Goal: Transaction & Acquisition: Purchase product/service

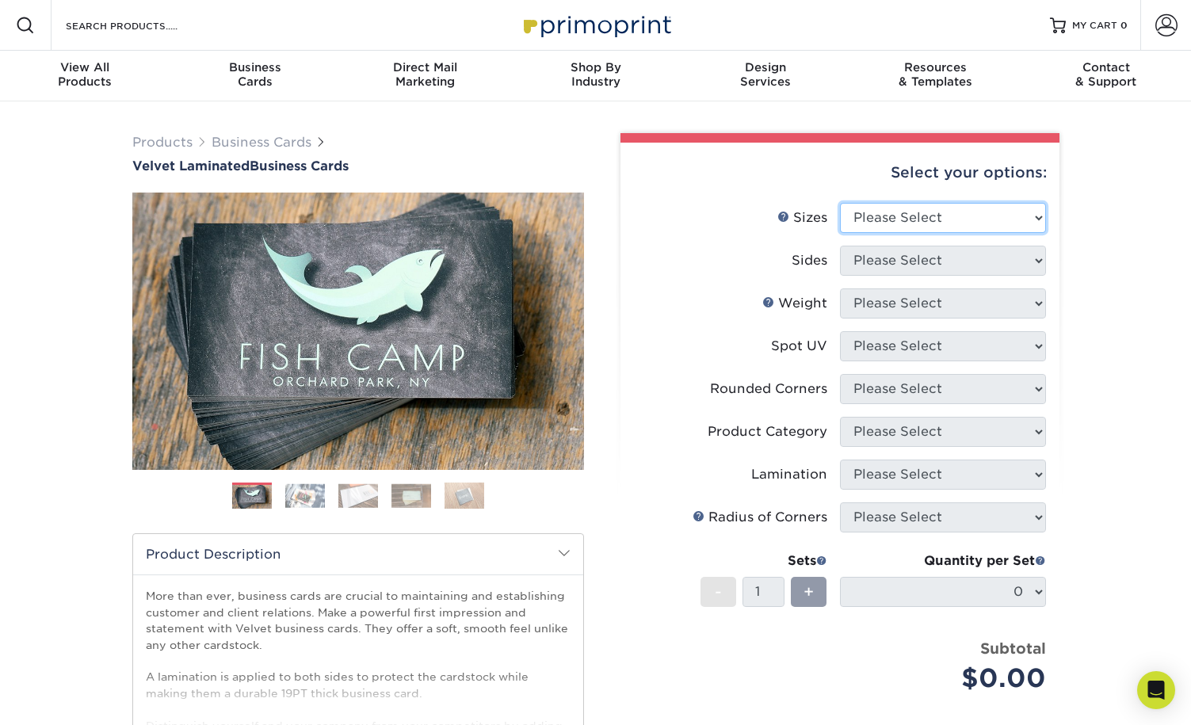
select select "2.00x3.50"
select select "13abbda7-1d64-4f25-8bb2-c179b224825d"
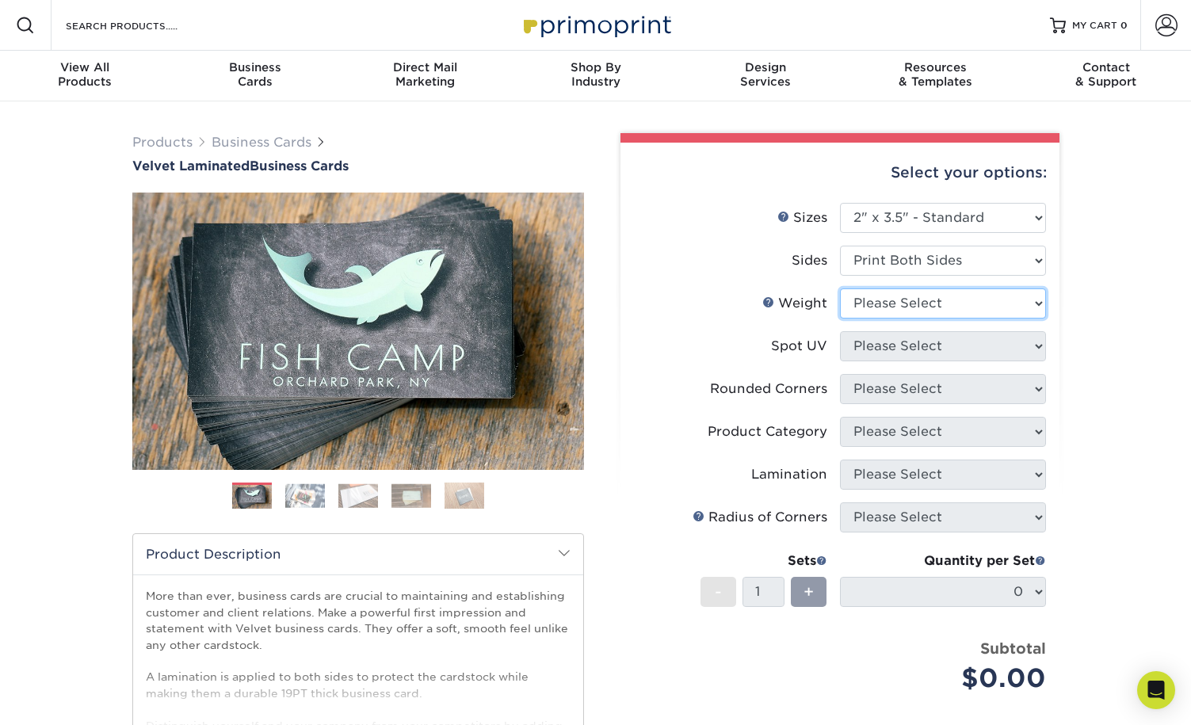
select select "16PT"
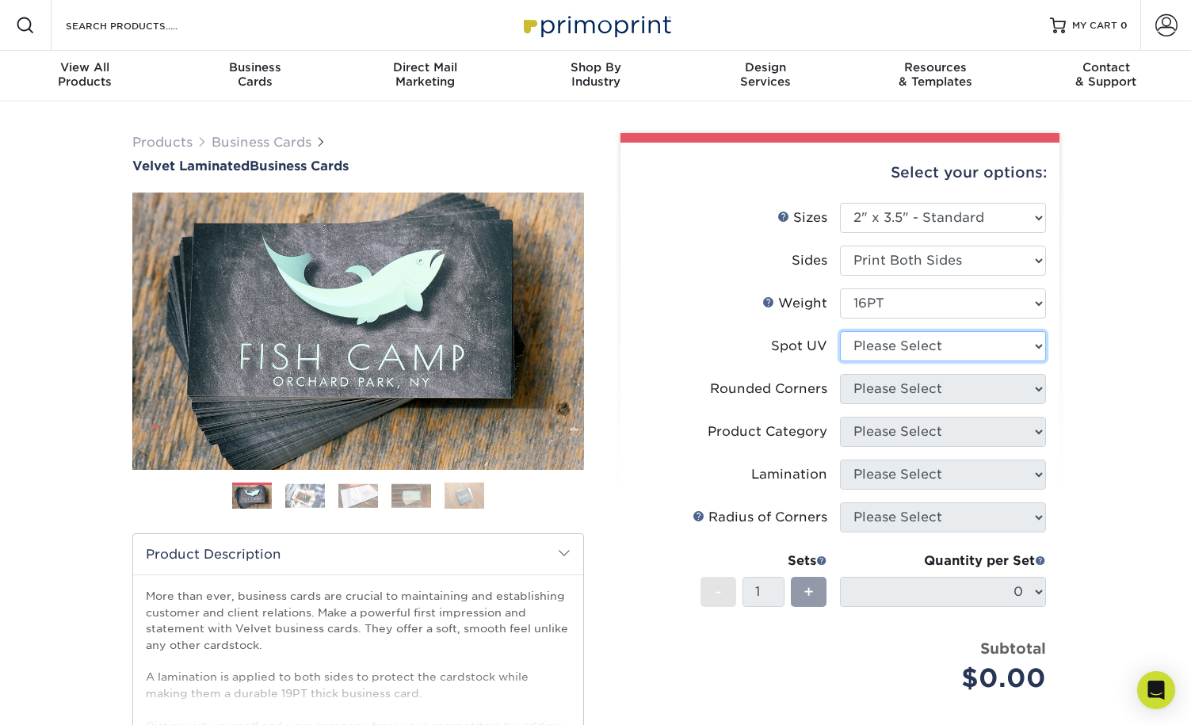
select select "0"
select select "7672df9e-0e0a-464d-8e1f-920c575e4da3"
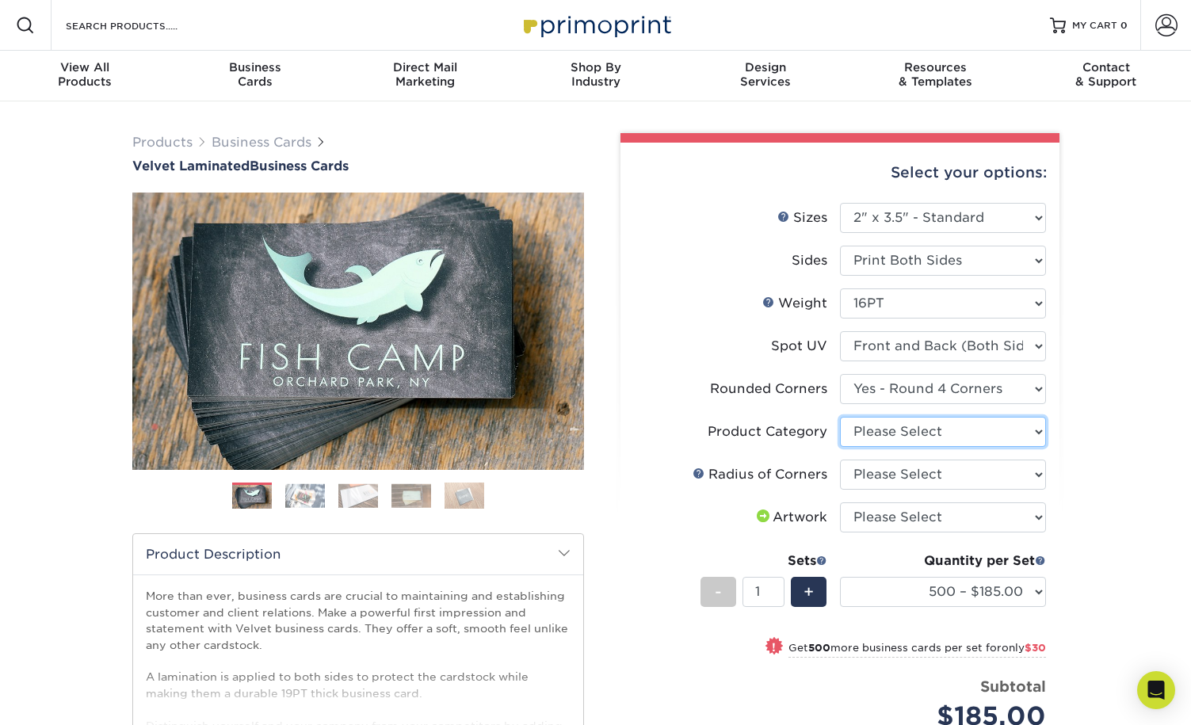
select select "3b5148f1-0588-4f88-a218-97bcfdce65c1"
select select "479fbfe7-6a0c-4895-8c9a-81739b7486c9"
select select "upload"
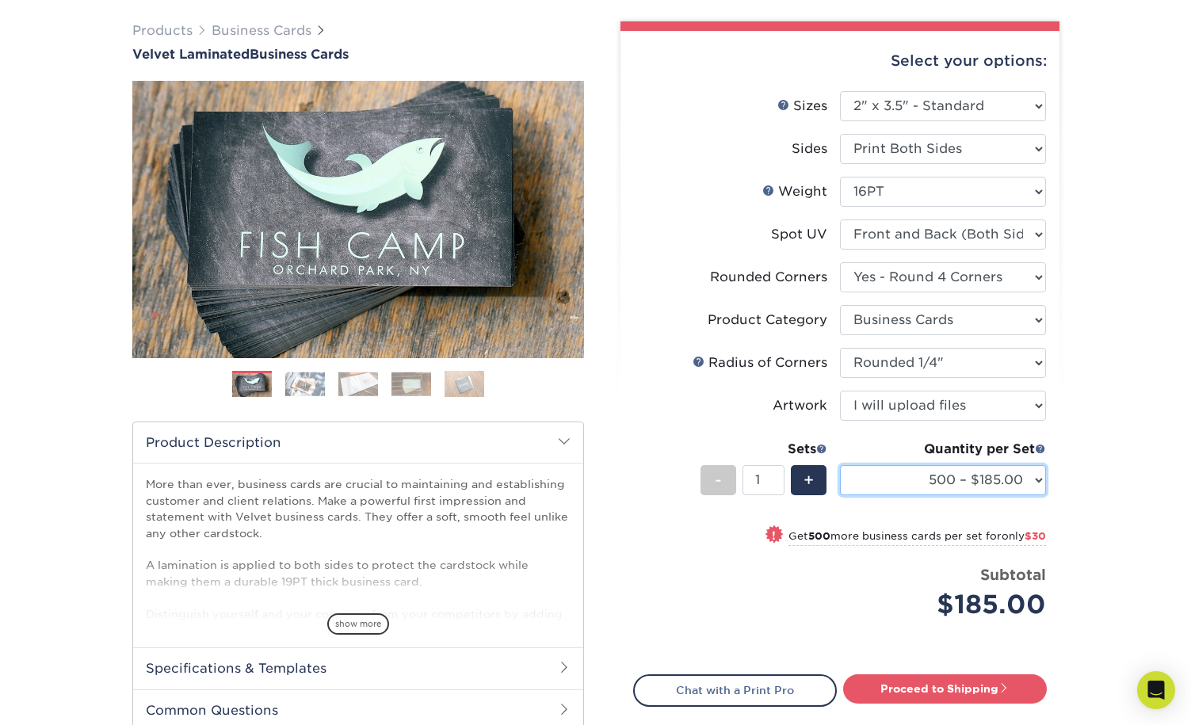
scroll to position [245, 0]
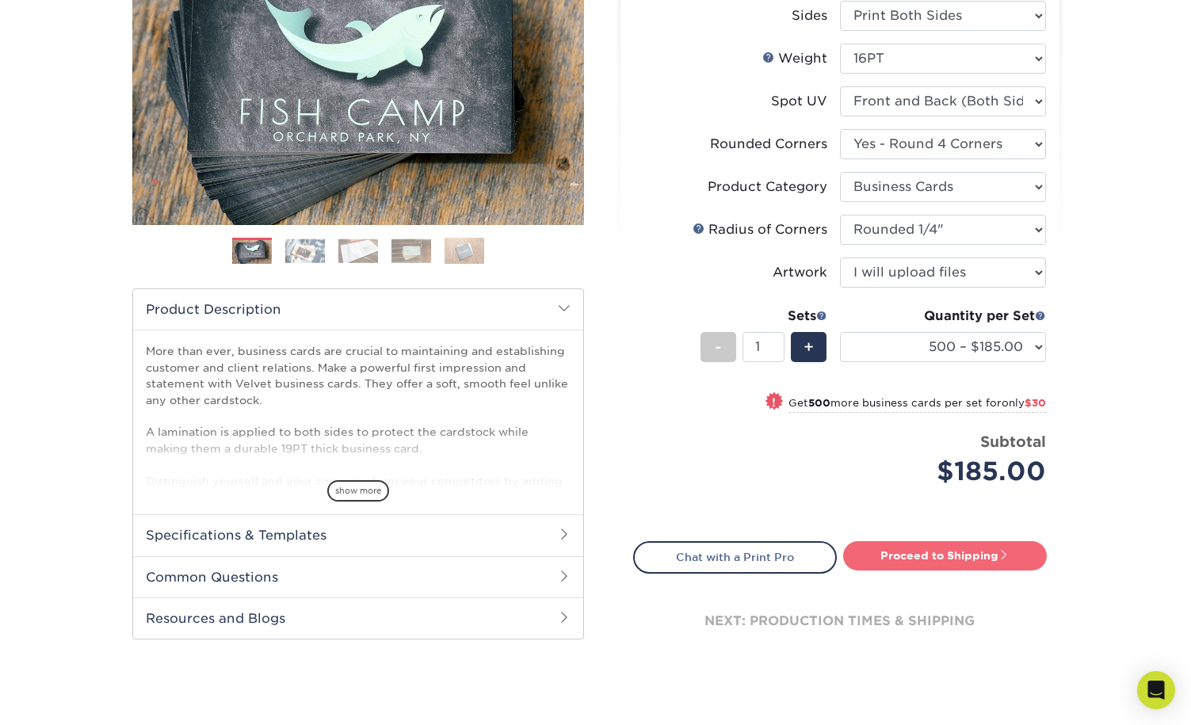
click at [963, 564] on link "Proceed to Shipping" at bounding box center [945, 555] width 204 height 29
type input "Set 1"
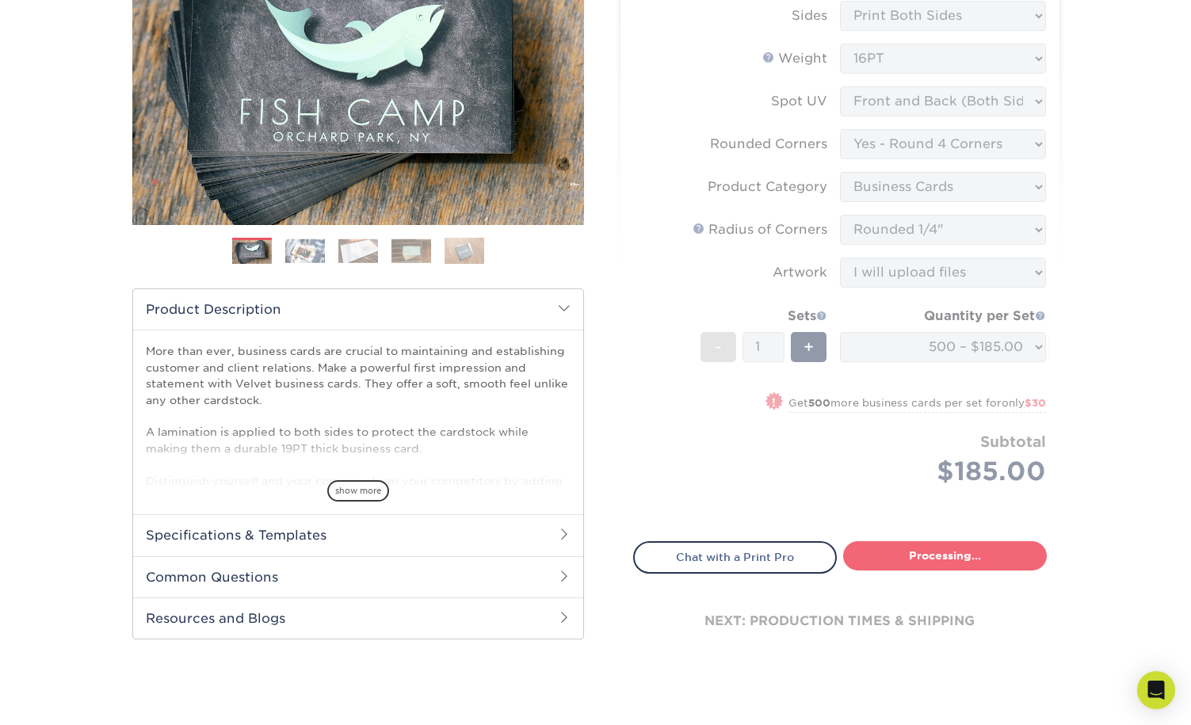
select select "324fe1f0-70d0-4914-adf4-8f61103db615"
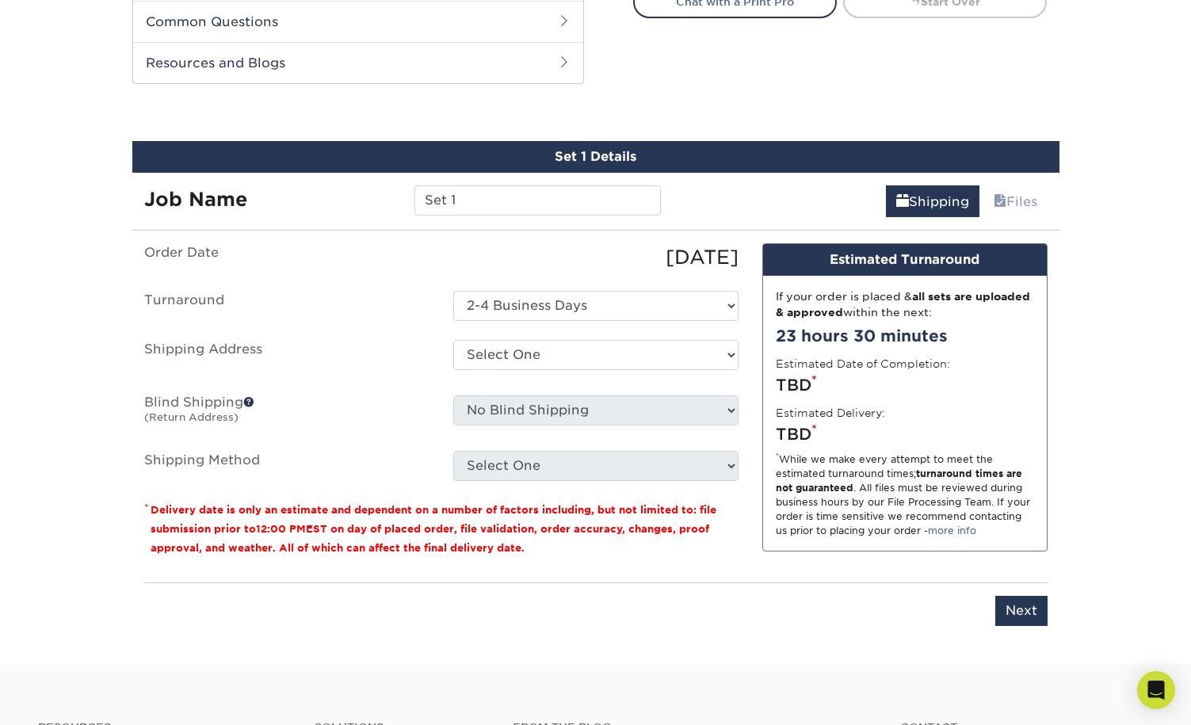
scroll to position [829, 0]
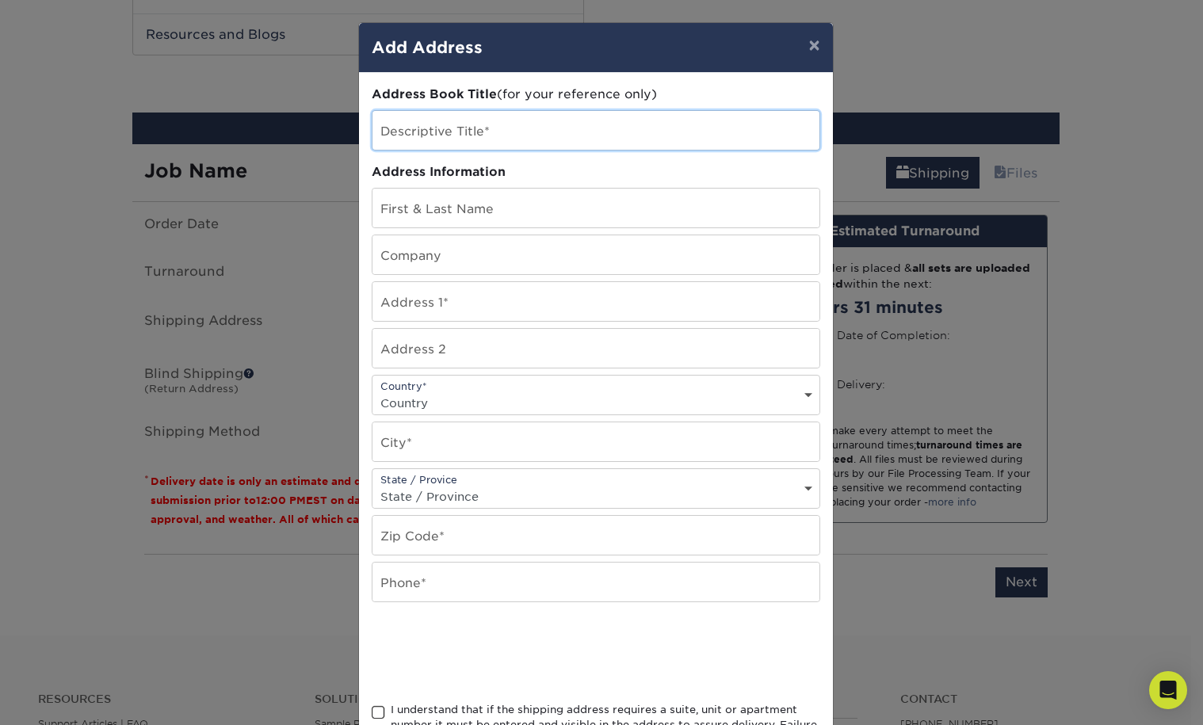
click at [417, 132] on input "text" at bounding box center [595, 130] width 447 height 39
click at [424, 127] on input "text" at bounding box center [595, 130] width 447 height 39
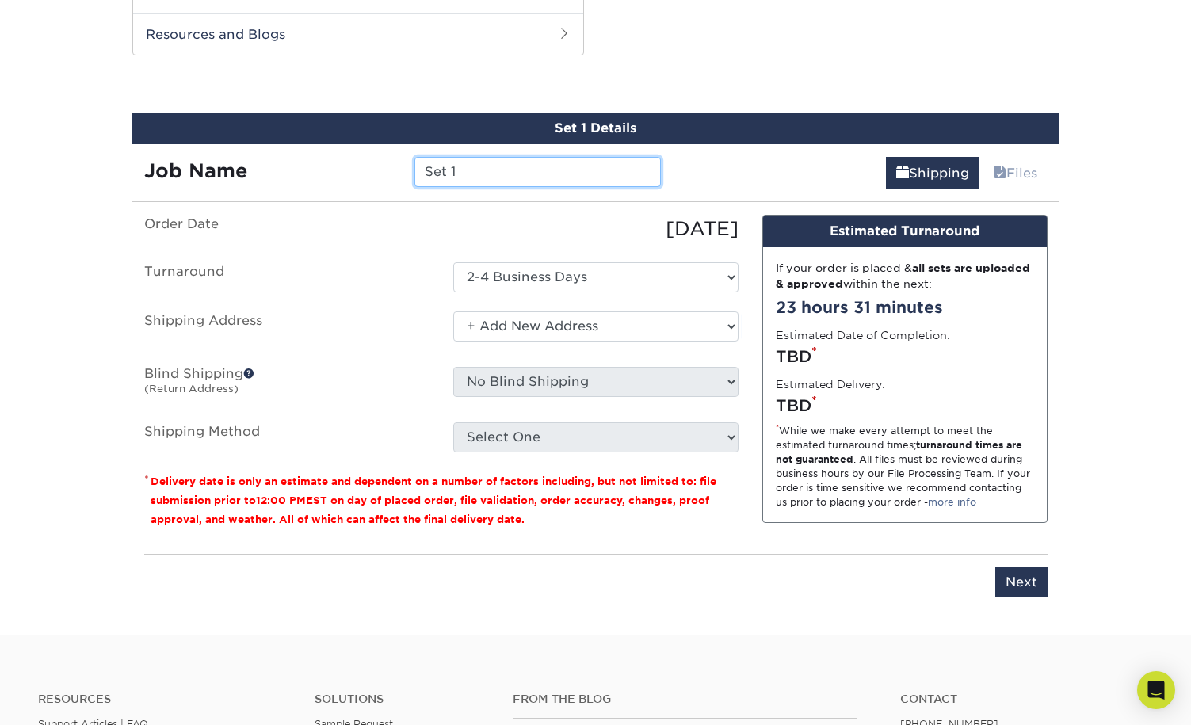
click at [480, 171] on input "Set 1" at bounding box center [537, 172] width 246 height 30
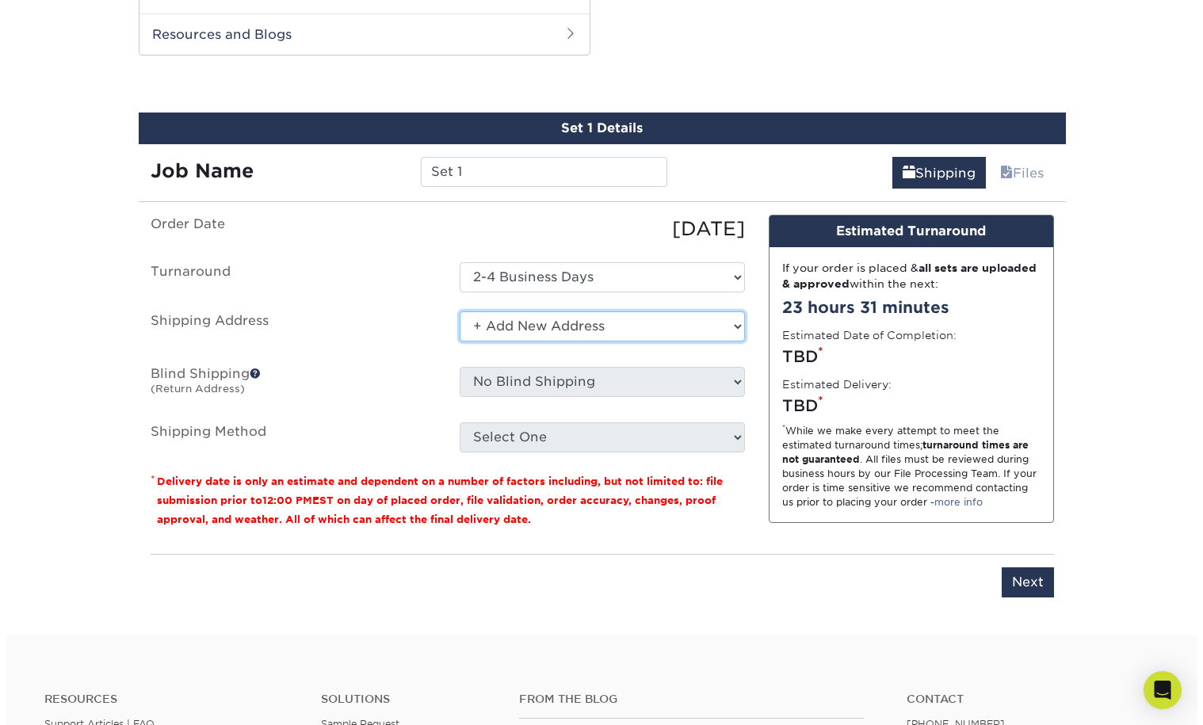
scroll to position [837, 0]
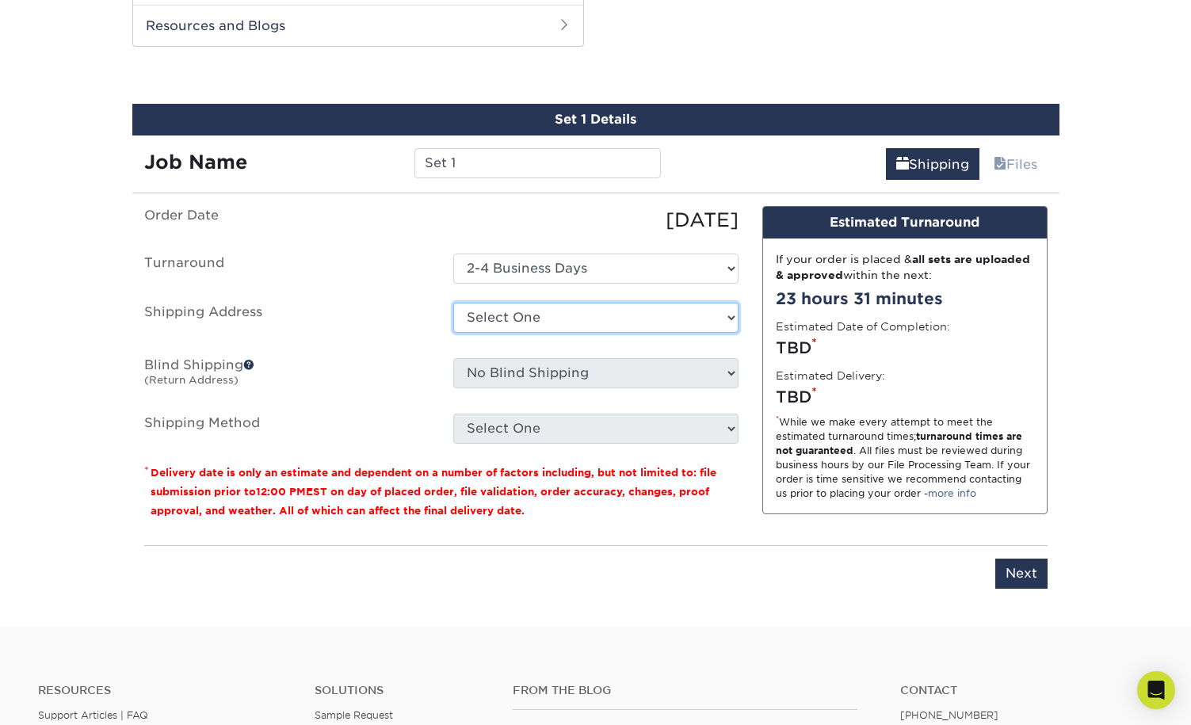
select select "newaddress"
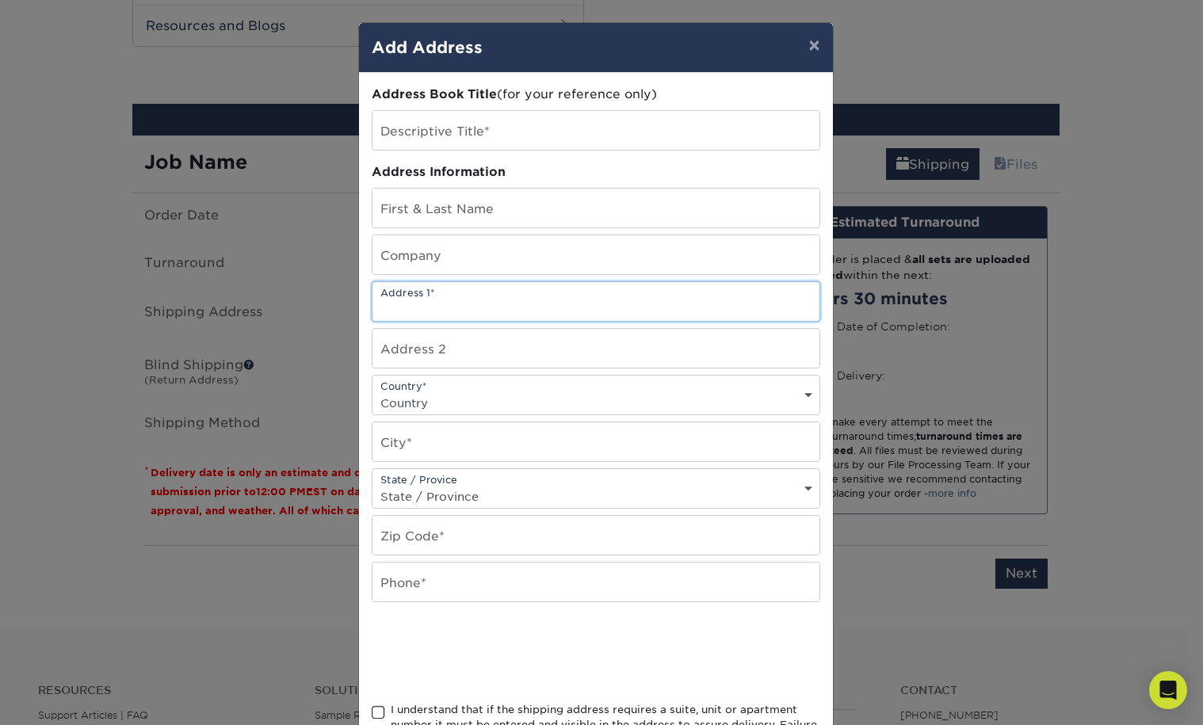
paste input "[STREET_ADDRESS][PERSON_NAME]"
click at [540, 281] on div "Address 1* [STREET_ADDRESS][PERSON_NAME]" at bounding box center [596, 301] width 448 height 40
click at [446, 388] on div "Country* Country [GEOGRAPHIC_DATA] [GEOGRAPHIC_DATA] --------------------------…" at bounding box center [596, 395] width 448 height 40
drag, startPoint x: 526, startPoint y: 309, endPoint x: 604, endPoint y: 302, distance: 78.0
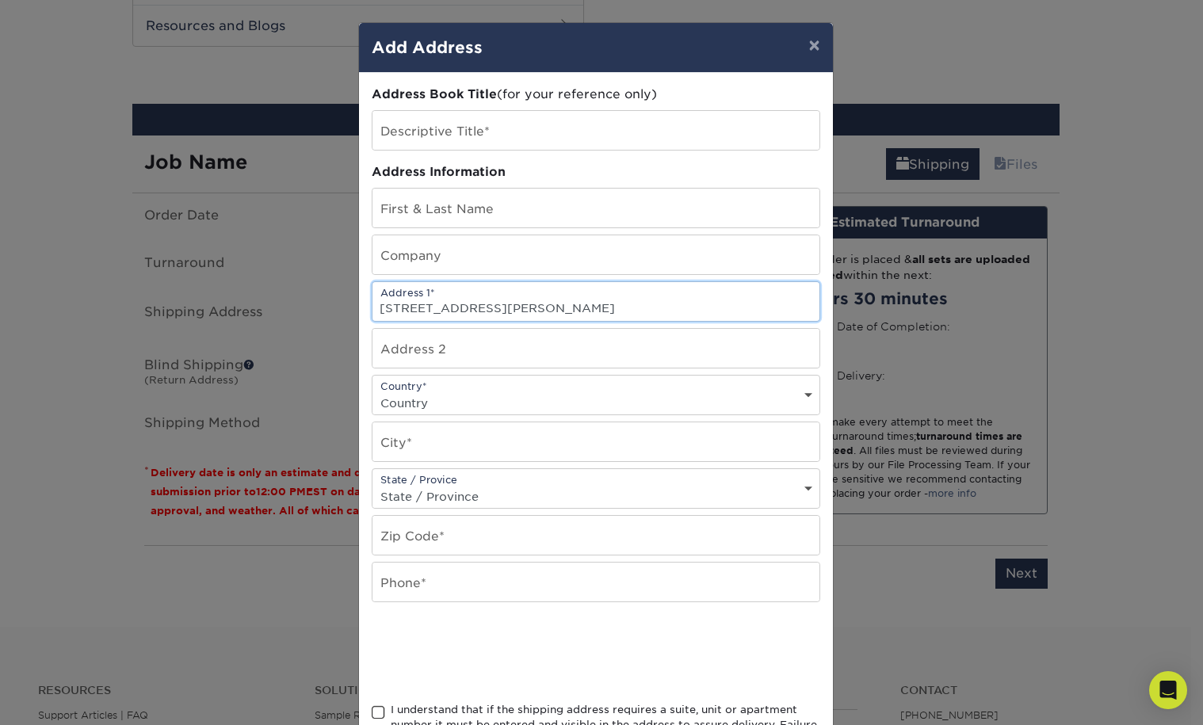
click at [604, 302] on input "[STREET_ADDRESS][PERSON_NAME]" at bounding box center [595, 301] width 447 height 39
drag, startPoint x: 531, startPoint y: 309, endPoint x: 708, endPoint y: 299, distance: 177.7
click at [708, 299] on input "[STREET_ADDRESS][PERSON_NAME]" at bounding box center [595, 301] width 447 height 39
drag, startPoint x: 708, startPoint y: 299, endPoint x: 550, endPoint y: 297, distance: 158.5
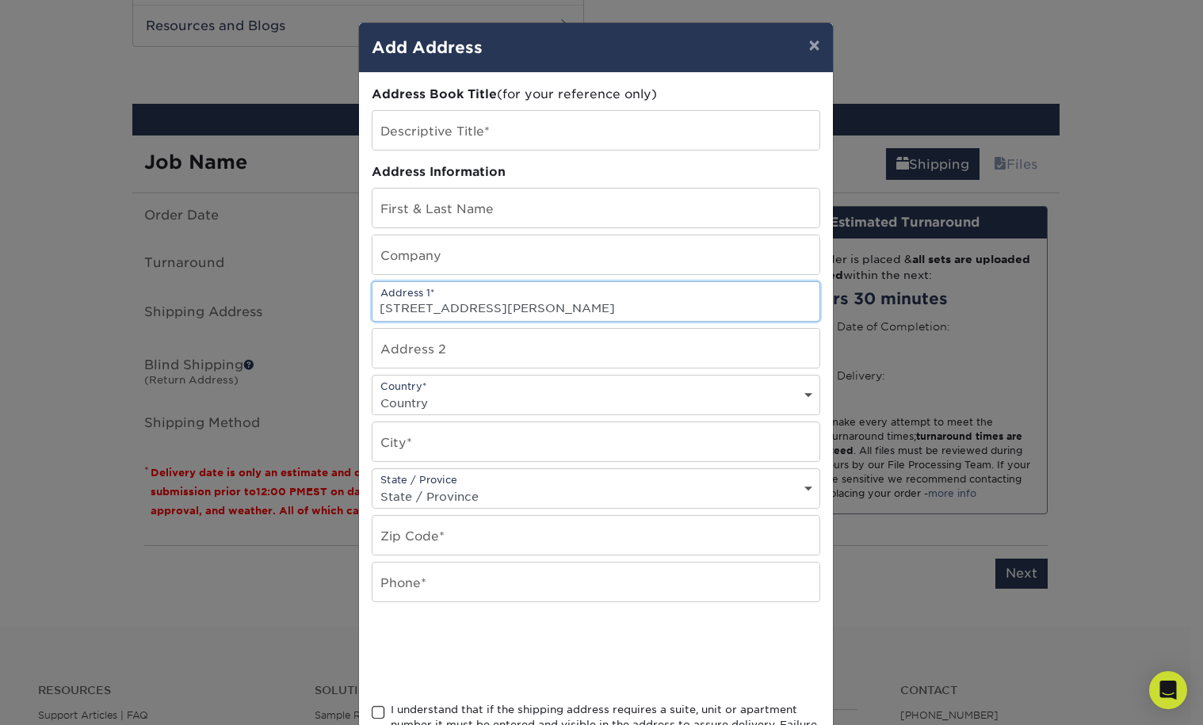
click at [549, 298] on input "[STREET_ADDRESS][PERSON_NAME]" at bounding box center [595, 301] width 447 height 39
drag, startPoint x: 692, startPoint y: 306, endPoint x: 529, endPoint y: 307, distance: 162.4
click at [529, 307] on input "[STREET_ADDRESS][PERSON_NAME]" at bounding box center [595, 301] width 447 height 39
type input "[STREET_ADDRESS][PERSON_NAME]"
select select "US"
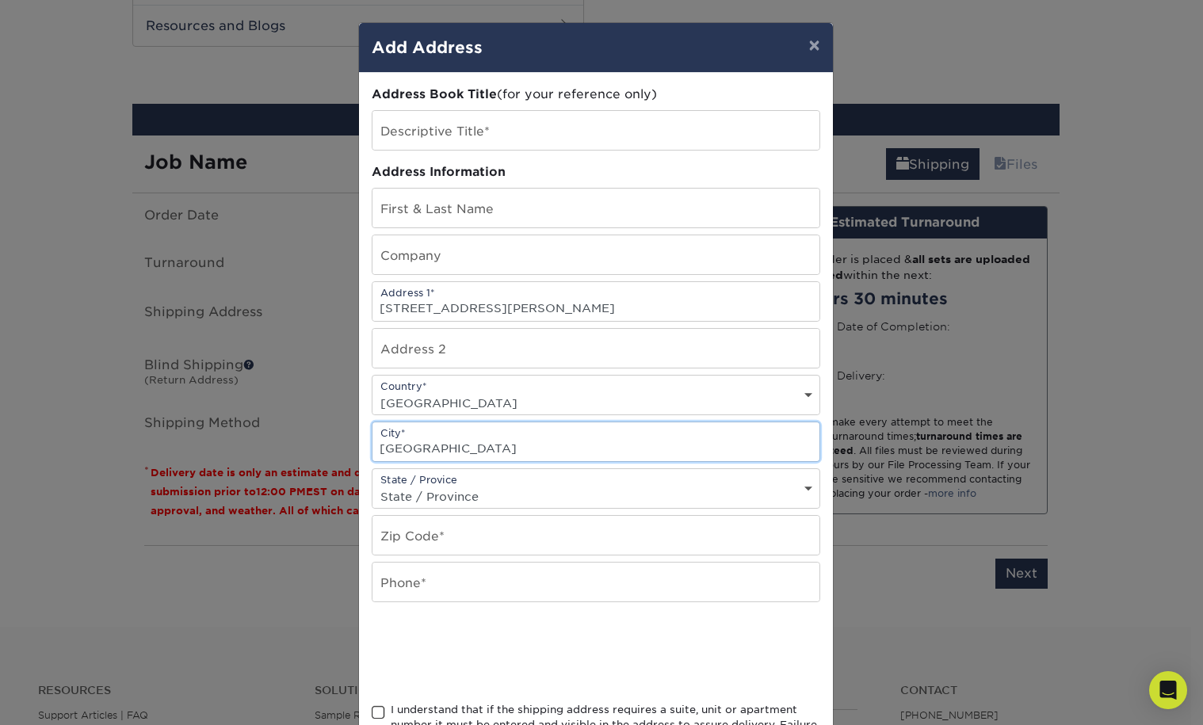
type input "[GEOGRAPHIC_DATA]"
select select "NV"
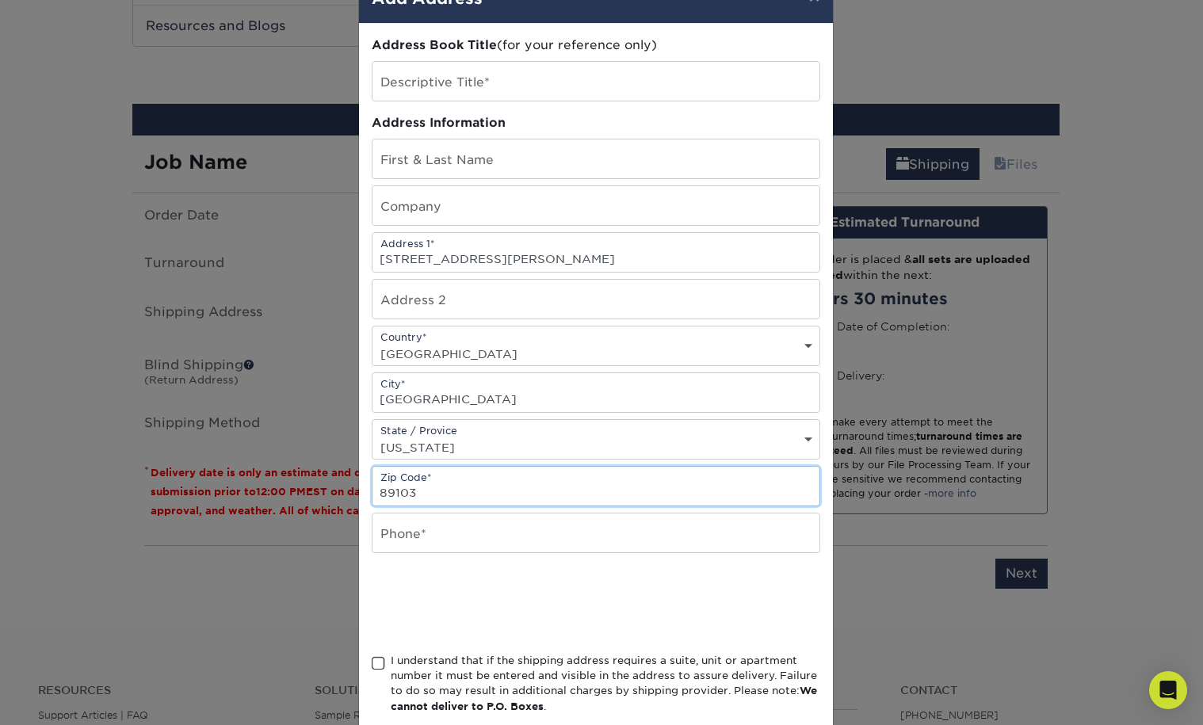
scroll to position [63, 0]
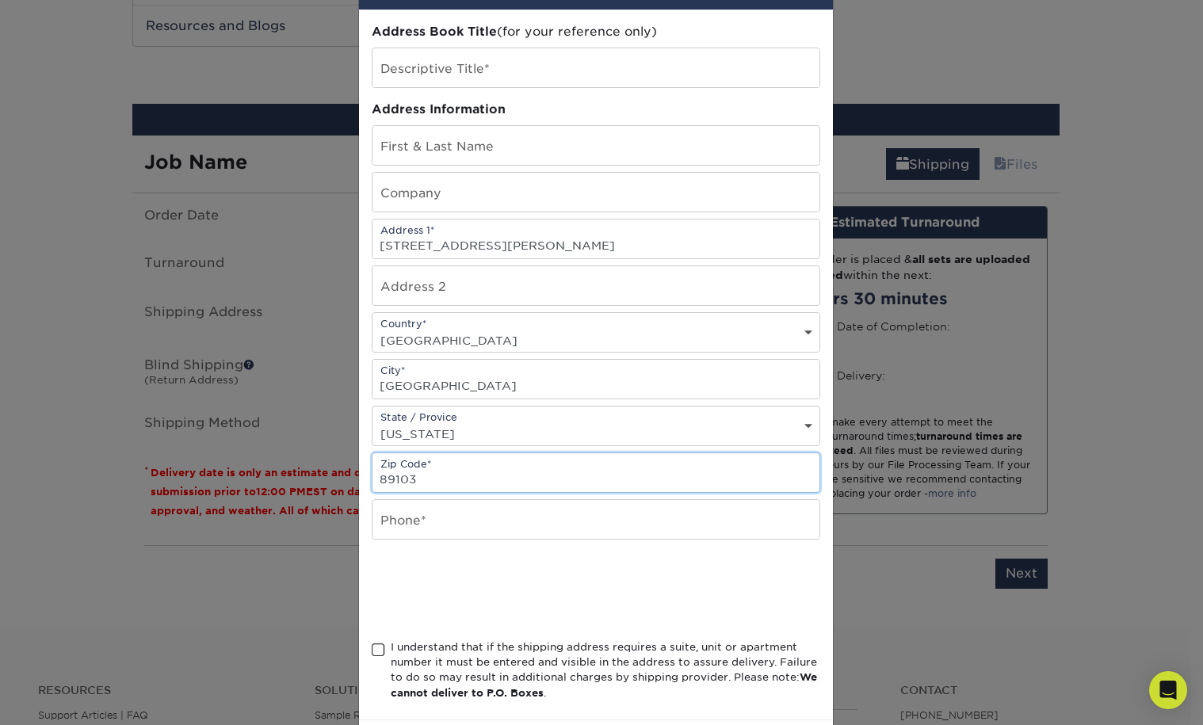
type input "89103"
type input "7025869800"
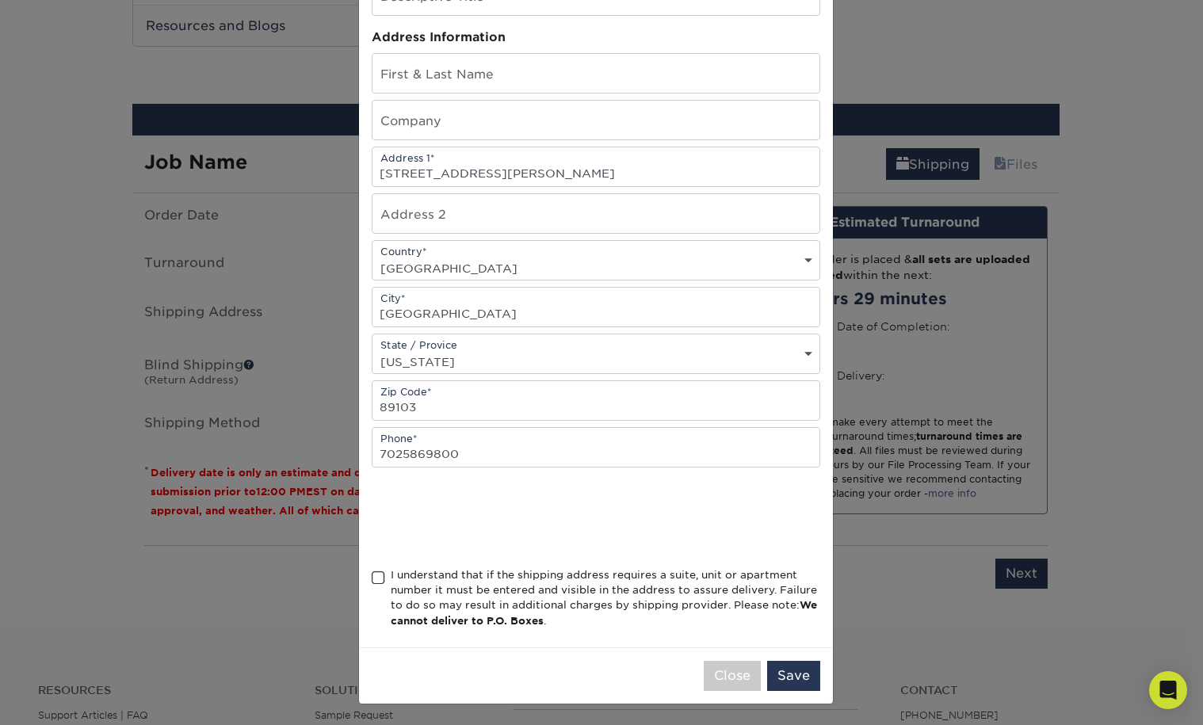
scroll to position [134, 0]
click at [372, 581] on span at bounding box center [378, 578] width 13 height 15
click at [0, 0] on input "I understand that if the shipping address requires a suite, unit or apartment n…" at bounding box center [0, 0] width 0 height 0
click at [779, 667] on button "Save" at bounding box center [793, 676] width 53 height 30
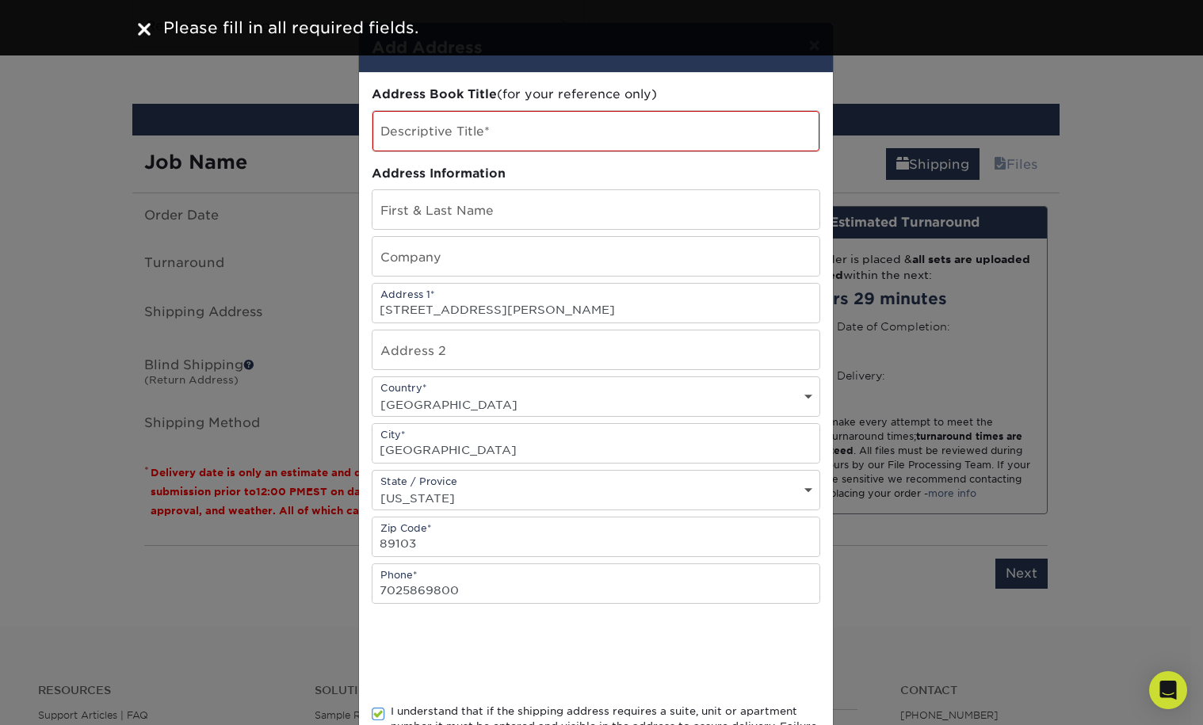
scroll to position [0, 0]
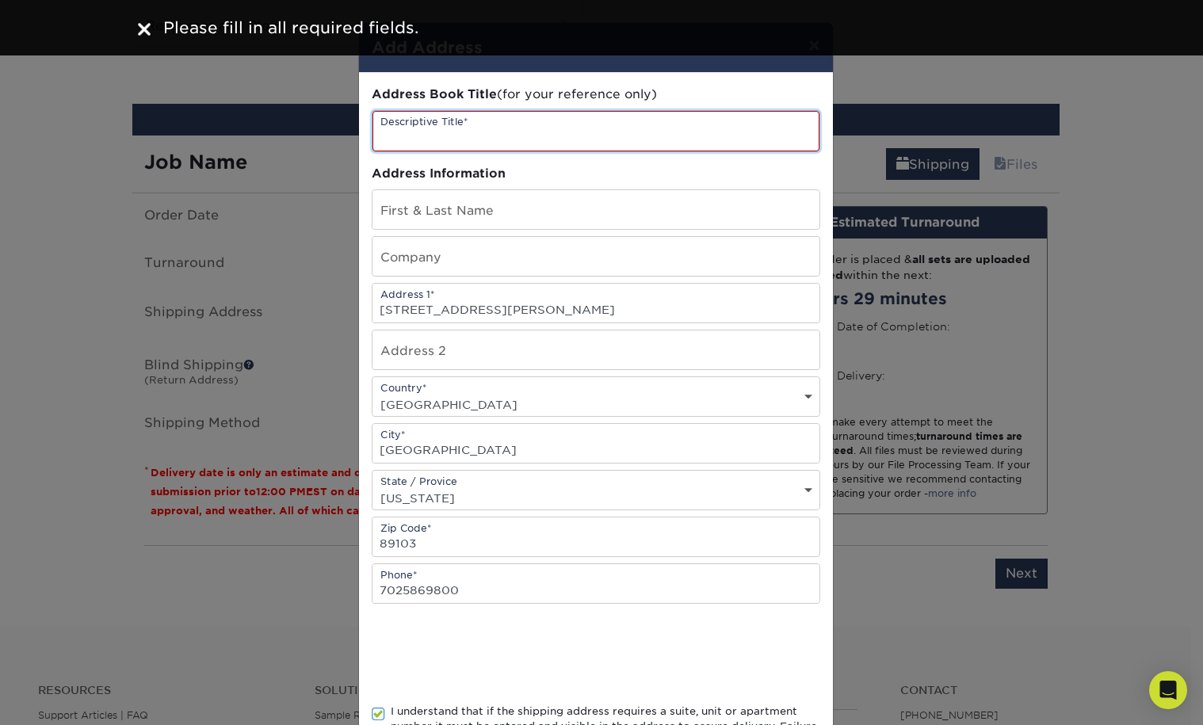
click at [417, 127] on input "text" at bounding box center [595, 131] width 447 height 40
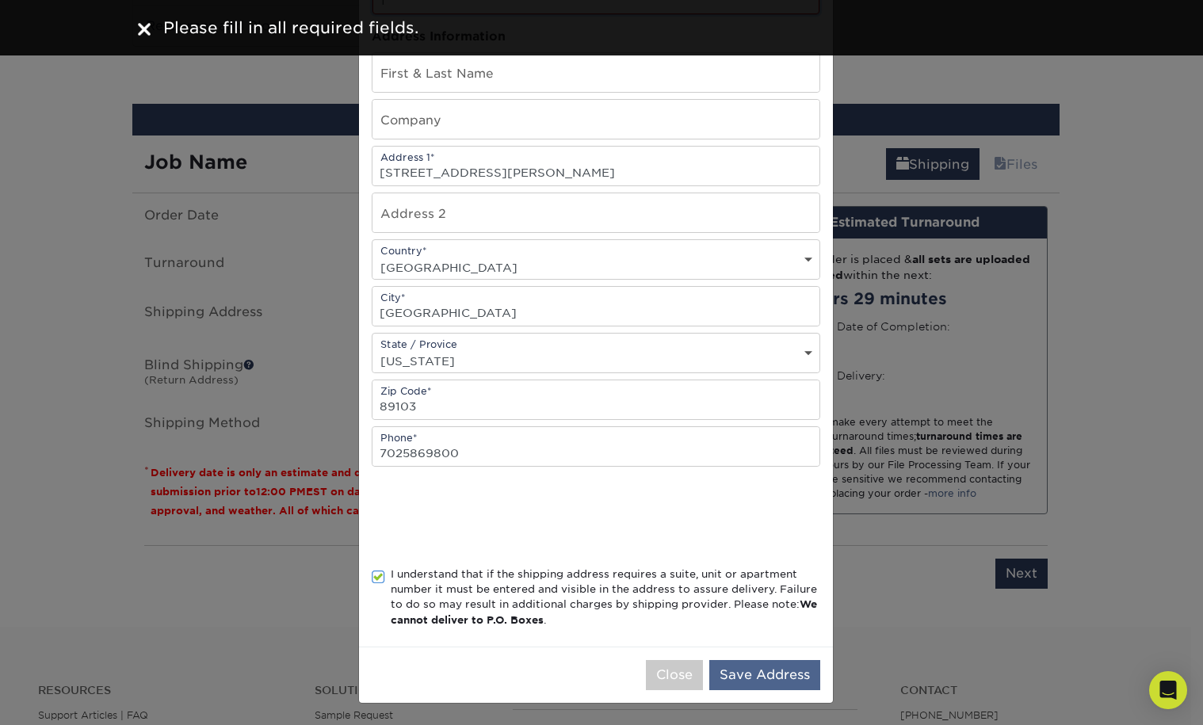
scroll to position [135, 0]
click at [775, 678] on button "Save Address" at bounding box center [764, 676] width 111 height 30
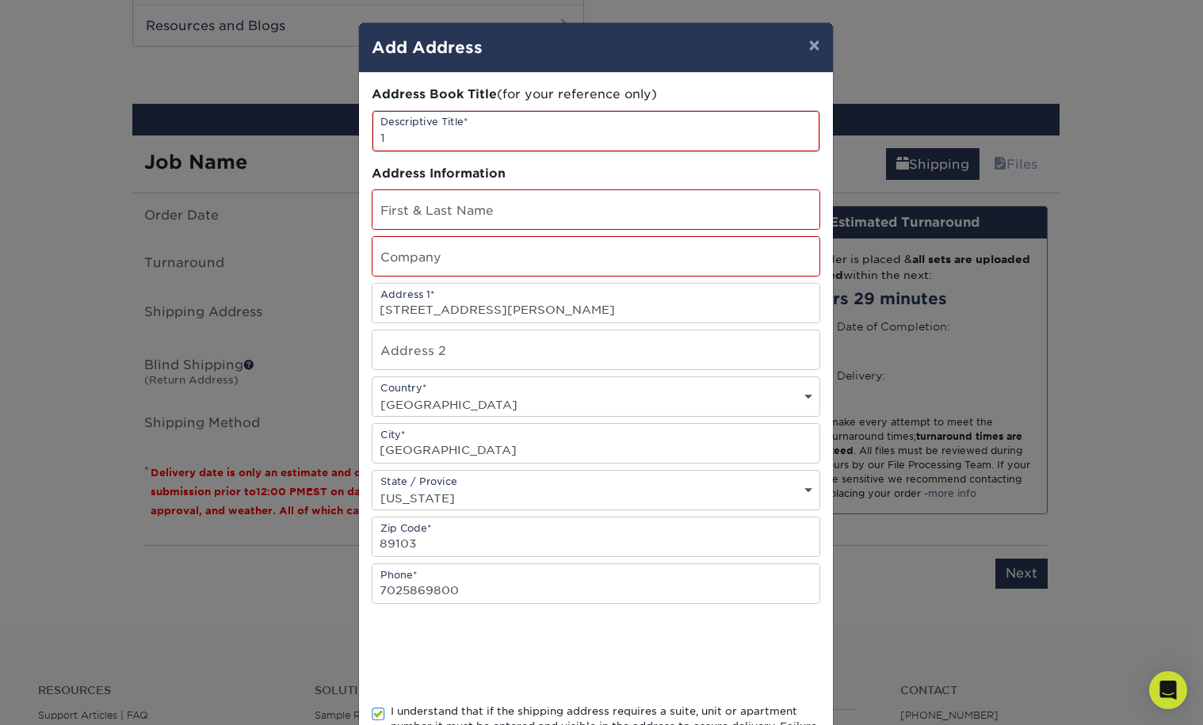
scroll to position [0, 0]
click at [462, 139] on input "1" at bounding box center [595, 131] width 447 height 40
type input "set 1111"
click at [456, 208] on input "text" at bounding box center [595, 209] width 447 height 39
type input "C Gar"
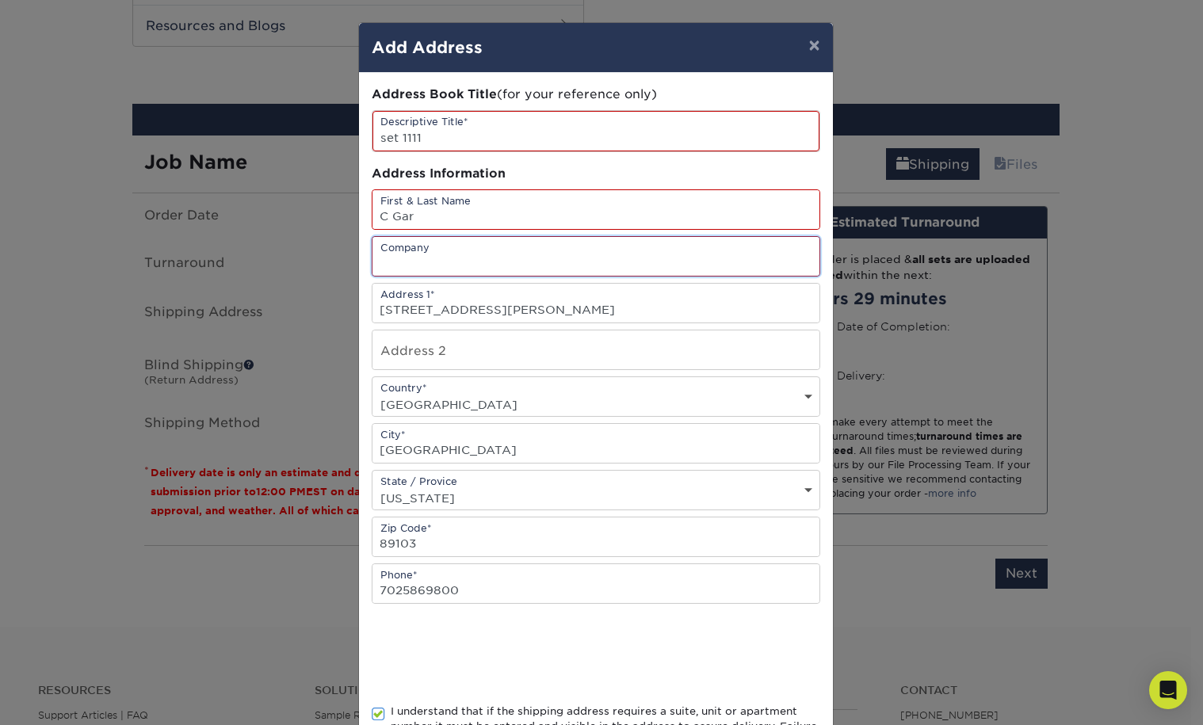
click at [451, 255] on input "text" at bounding box center [595, 256] width 447 height 39
type input "Solup"
click at [391, 216] on input "C Gar" at bounding box center [595, 209] width 447 height 39
click at [440, 225] on input "Cyrenz" at bounding box center [595, 209] width 447 height 39
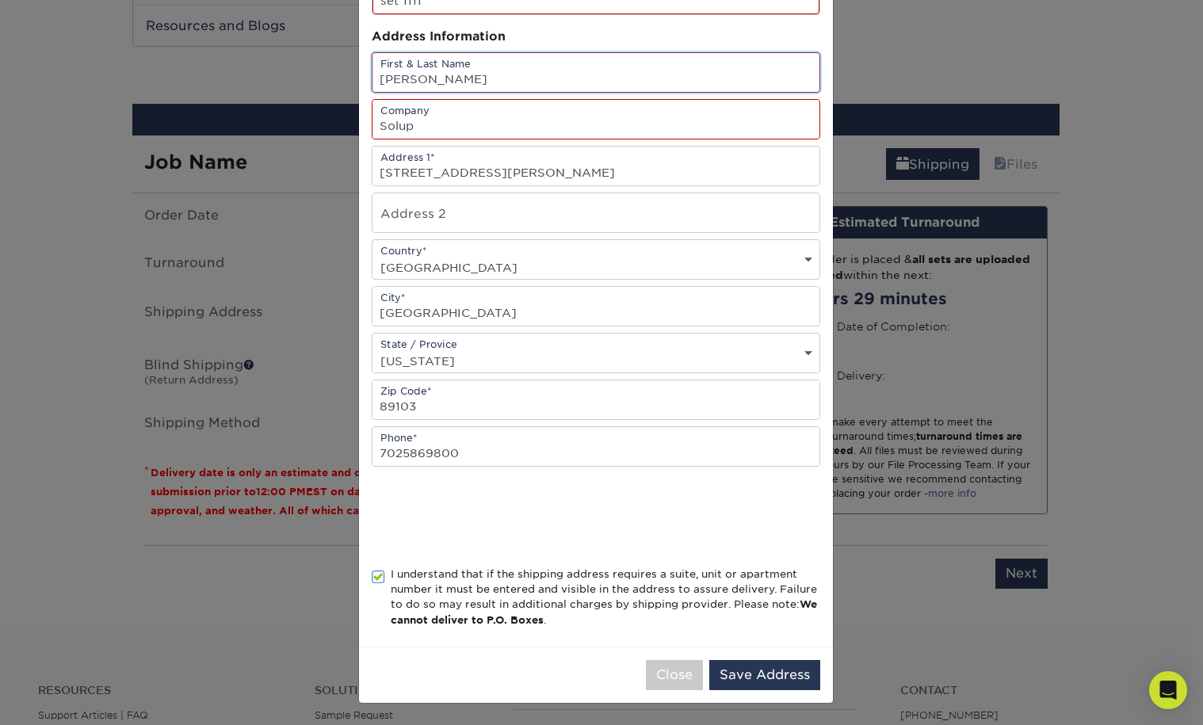
scroll to position [135, 0]
type input "[PERSON_NAME]"
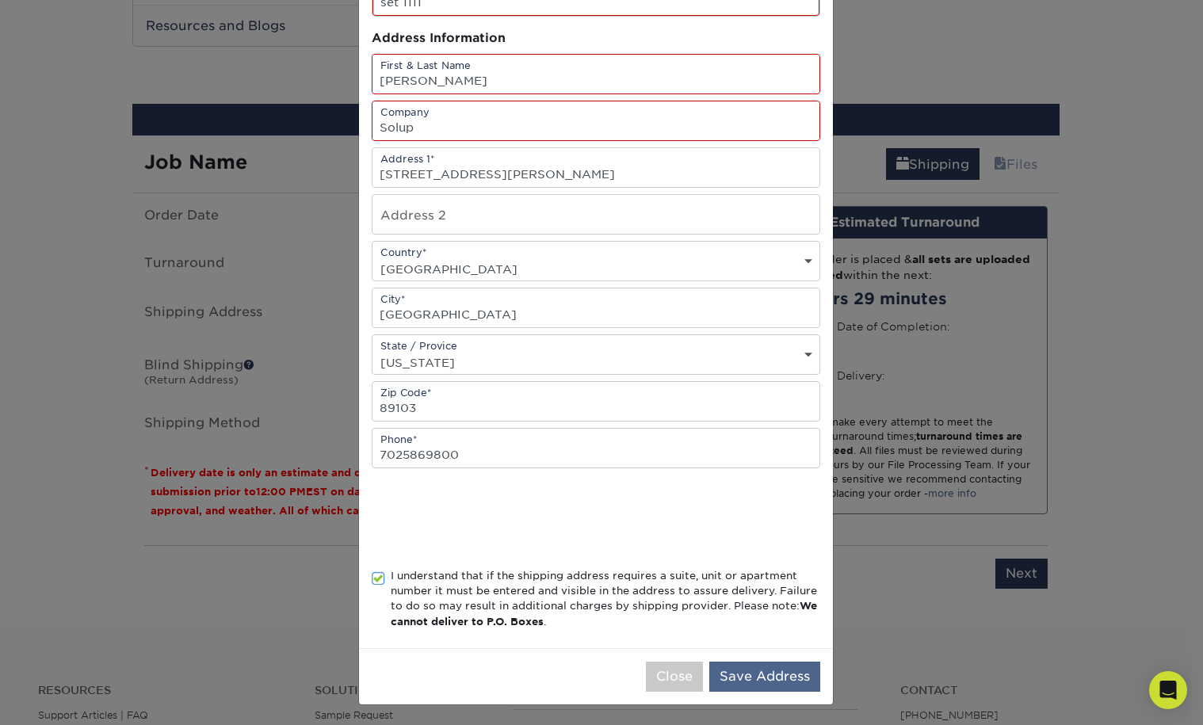
click at [724, 665] on button "Save Address" at bounding box center [764, 676] width 111 height 30
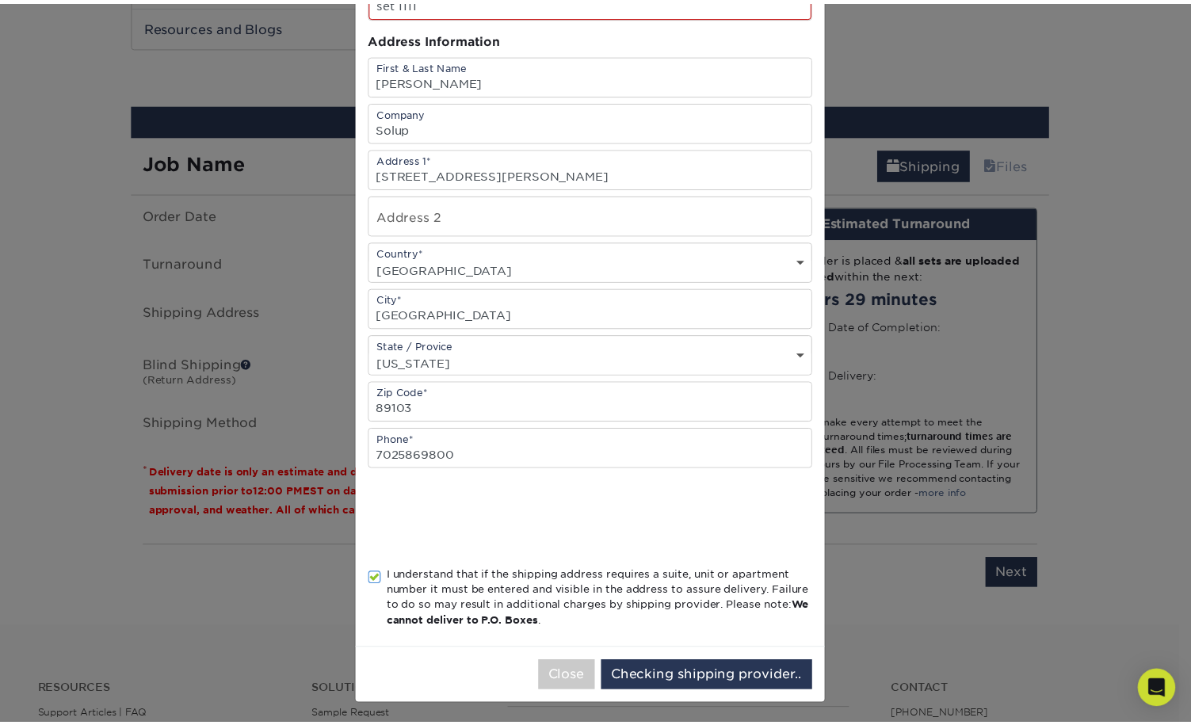
scroll to position [0, 0]
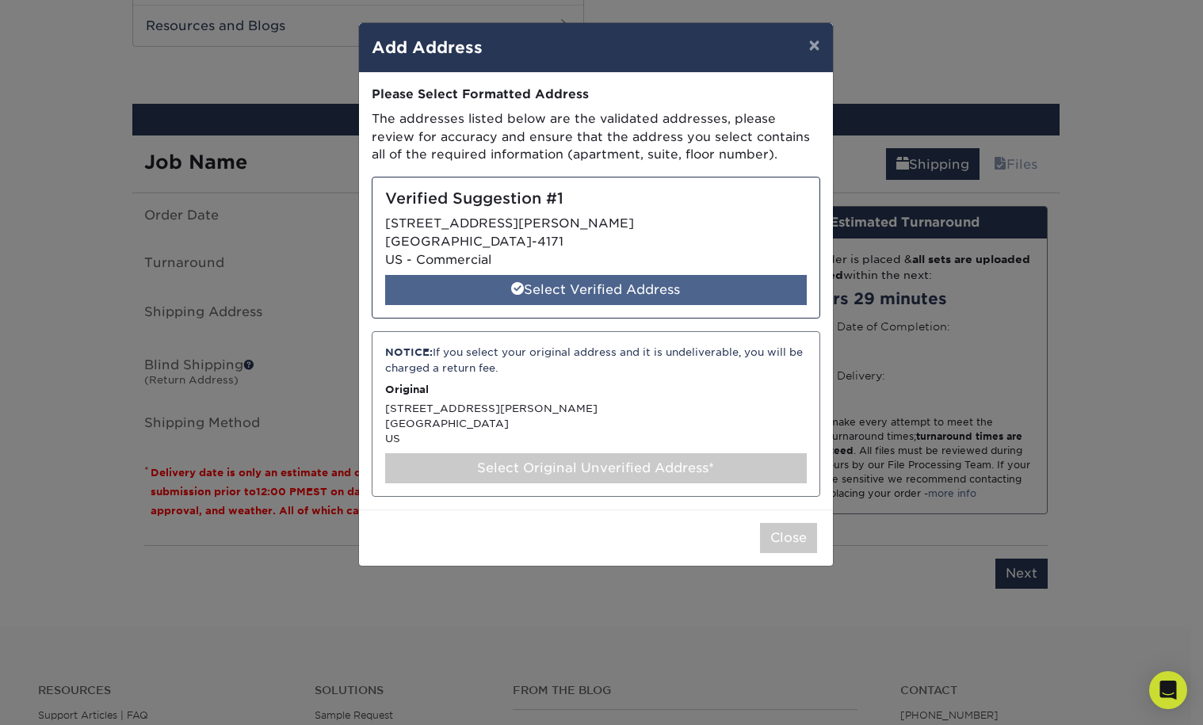
click at [623, 293] on div "Select Verified Address" at bounding box center [595, 290] width 421 height 30
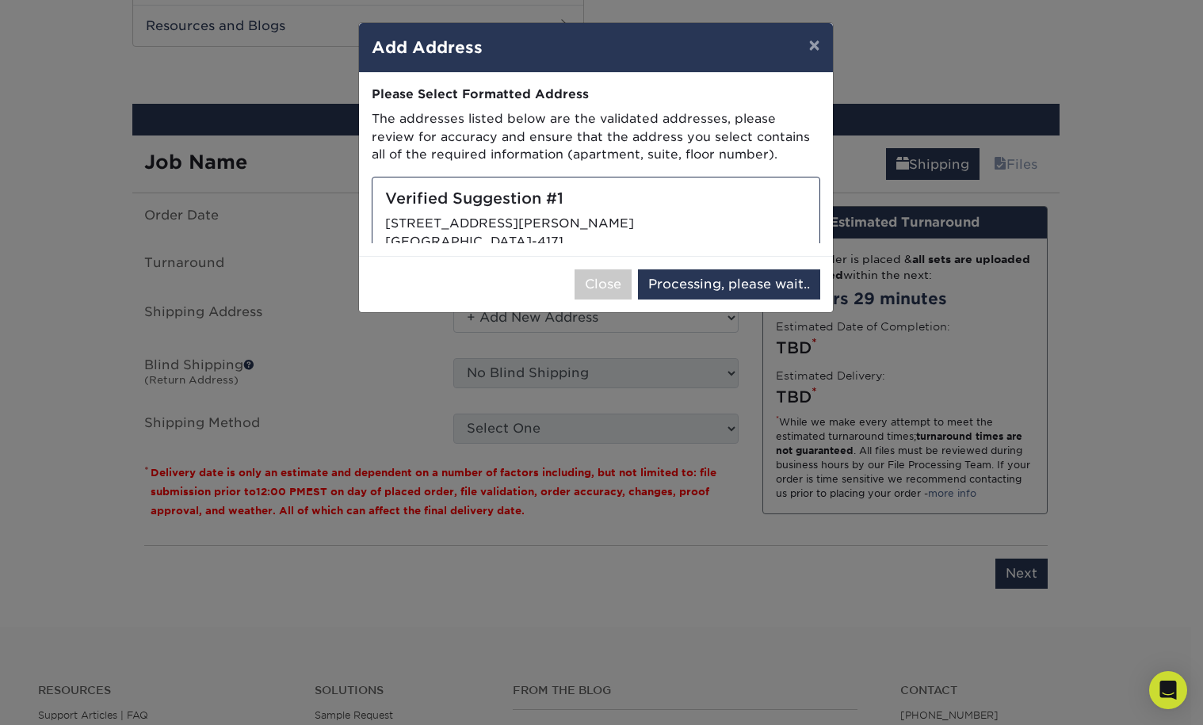
select select "286157"
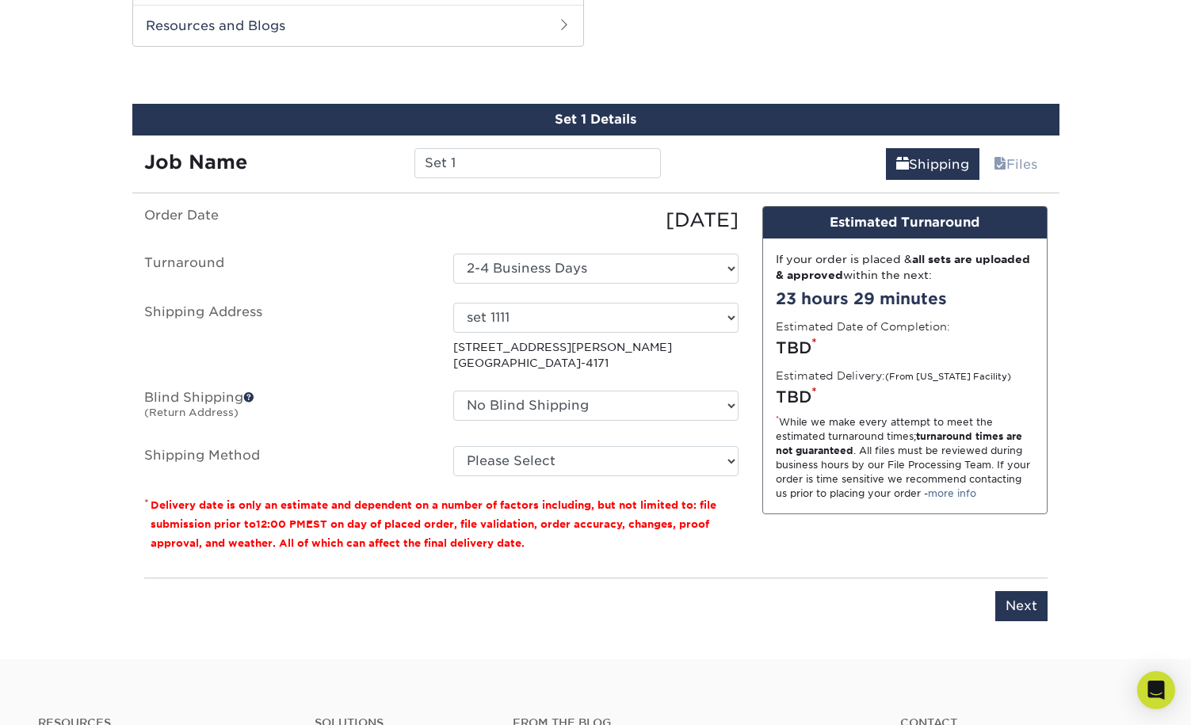
click at [246, 398] on span at bounding box center [248, 396] width 11 height 11
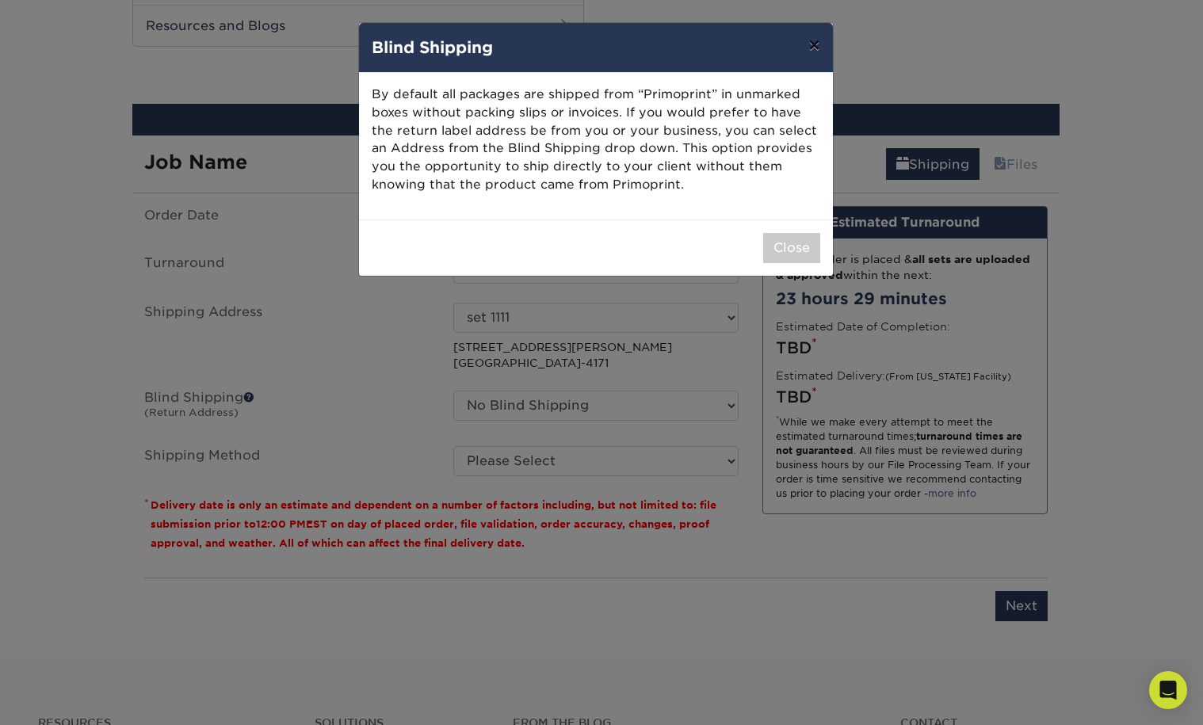
click at [819, 34] on button "×" at bounding box center [813, 45] width 36 height 44
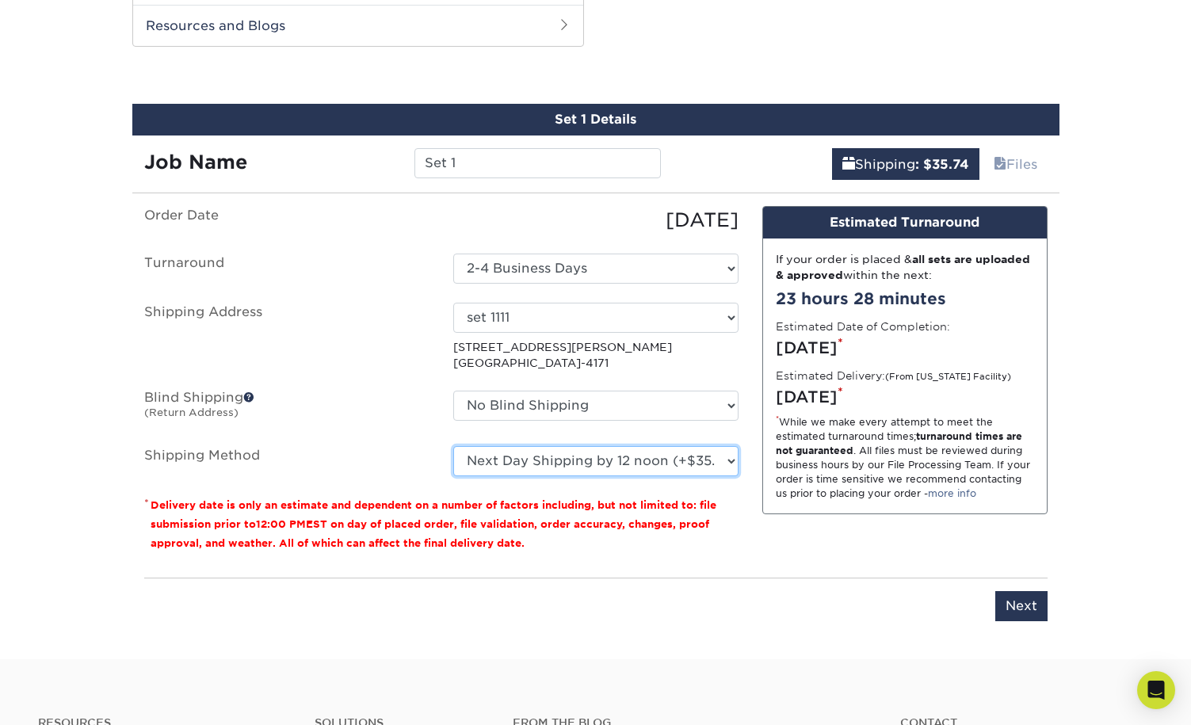
select select "14"
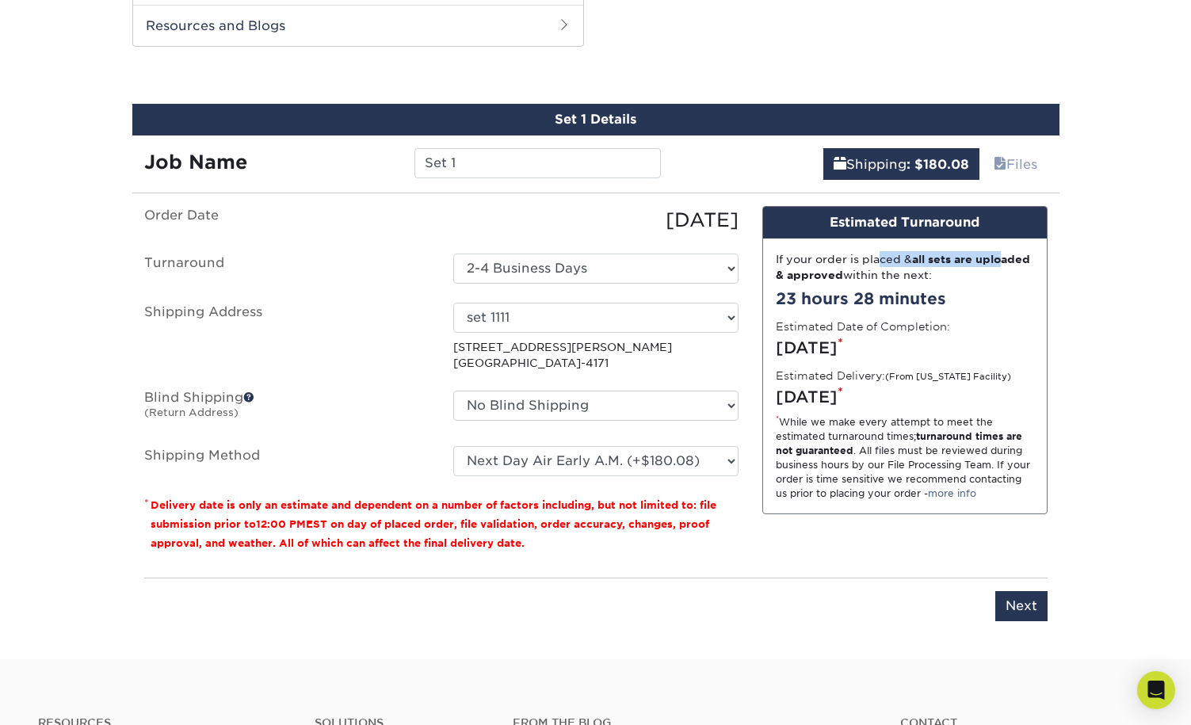
drag, startPoint x: 824, startPoint y: 262, endPoint x: 800, endPoint y: 276, distance: 27.3
click at [800, 276] on div "If your order is placed & all sets are uploaded & approved within the next:" at bounding box center [905, 267] width 258 height 32
click at [374, 167] on div "Job Name" at bounding box center [267, 163] width 270 height 30
